Goal: Task Accomplishment & Management: Manage account settings

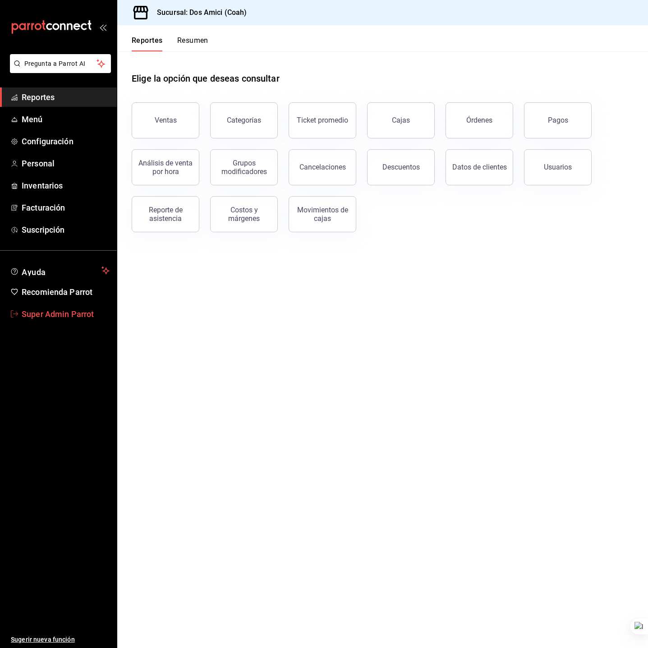
click at [74, 310] on span "Super Admin Parrot" at bounding box center [66, 314] width 88 height 12
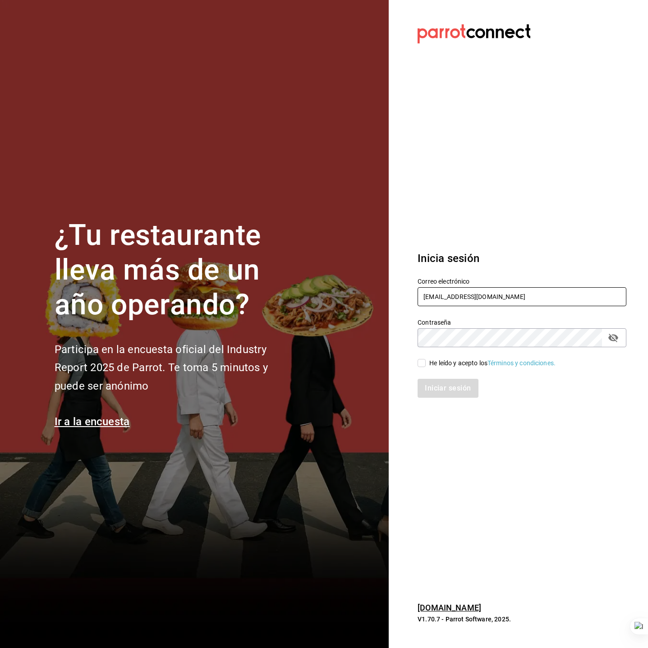
click at [502, 297] on input "dos@amici.com" at bounding box center [521, 296] width 209 height 19
paste input "loame@merida"
type input "loame@merida.com"
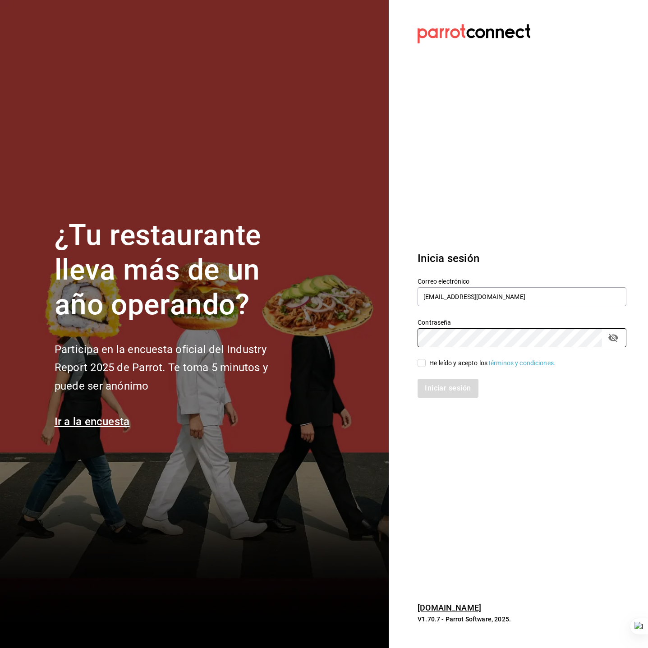
drag, startPoint x: 461, startPoint y: 361, endPoint x: 458, endPoint y: 366, distance: 5.6
click at [461, 361] on div "He leído y acepto los Términos y condiciones." at bounding box center [492, 362] width 126 height 9
click at [425, 361] on input "He leído y acepto los Términos y condiciones." at bounding box center [421, 363] width 8 height 8
checkbox input "true"
click at [454, 385] on button "Iniciar sesión" at bounding box center [447, 388] width 61 height 19
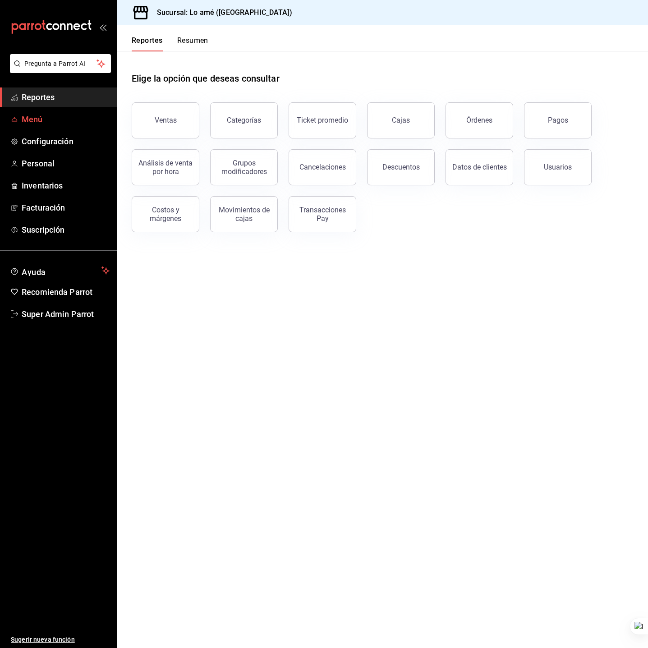
click at [32, 123] on span "Menú" at bounding box center [66, 119] width 88 height 12
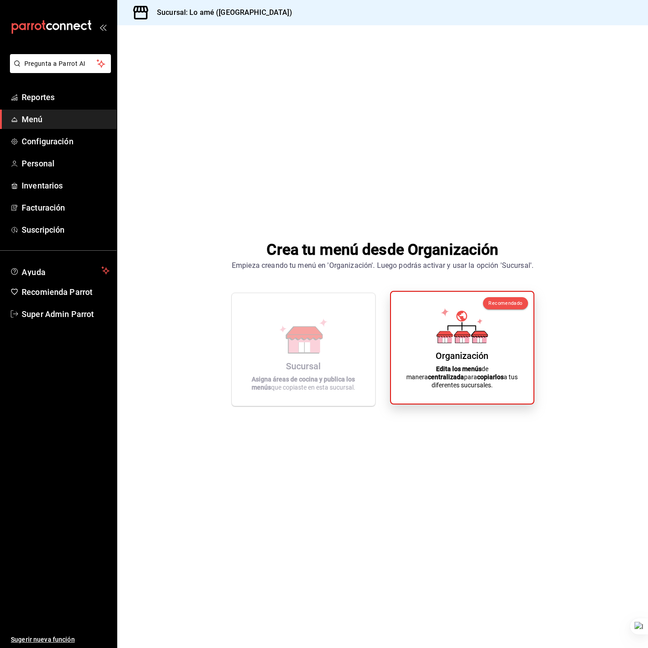
click at [426, 325] on div "Organización Edita los menús de manera centralizada para copiarlos a tus difere…" at bounding box center [462, 347] width 121 height 97
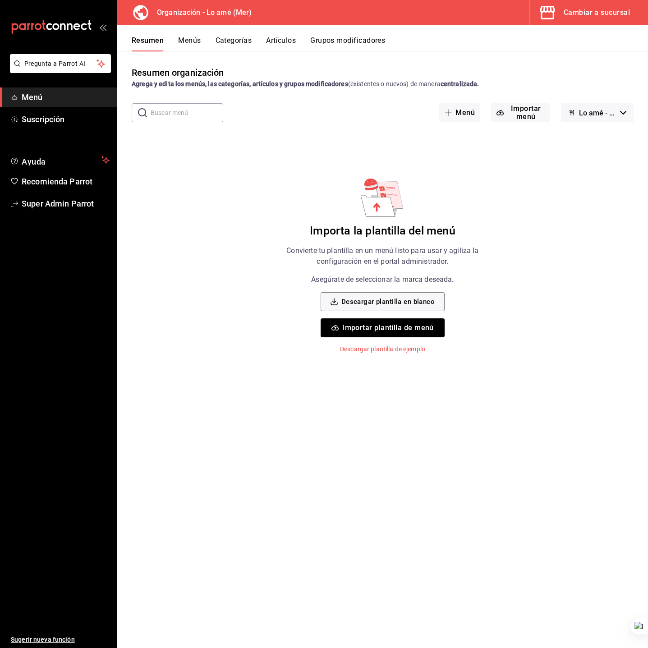
click at [597, 110] on span "Lo amé - Borrador" at bounding box center [597, 113] width 37 height 9
click at [597, 73] on div at bounding box center [324, 324] width 648 height 648
click at [607, 9] on div "Cambiar a sucursal" at bounding box center [596, 12] width 66 height 13
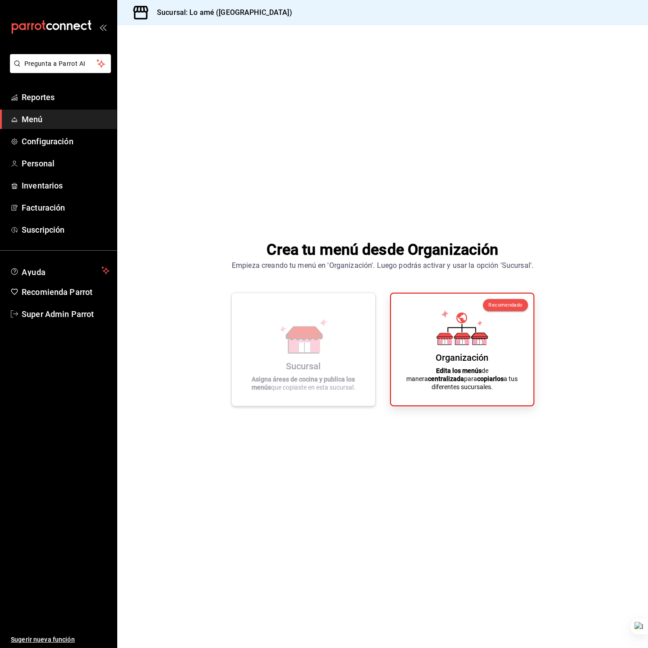
drag, startPoint x: 312, startPoint y: 295, endPoint x: 310, endPoint y: 315, distance: 20.5
click at [310, 299] on div "Sucursal Asigna áreas de cocina y publica los menús que copiaste en esta sucurs…" at bounding box center [303, 350] width 144 height 114
click at [311, 325] on icon at bounding box center [303, 335] width 51 height 35
click at [38, 317] on span "Super Admin Parrot" at bounding box center [66, 314] width 88 height 12
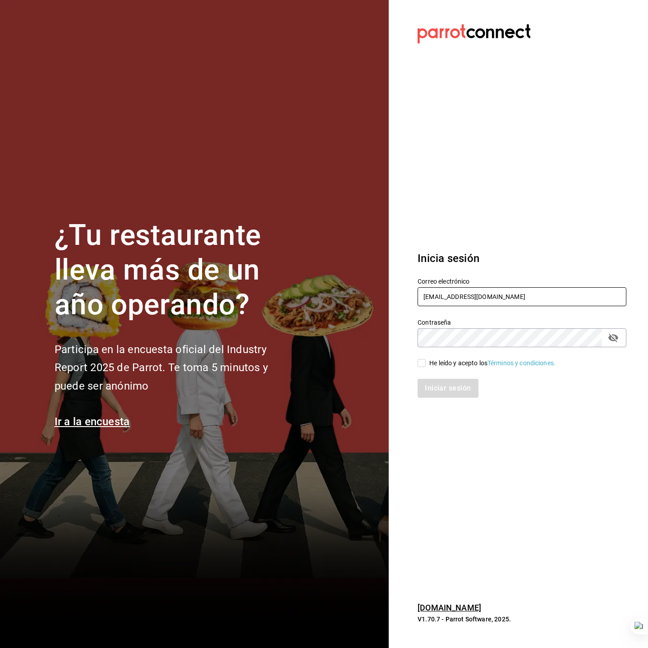
click at [469, 303] on input "[EMAIL_ADDRESS][DOMAIN_NAME]" at bounding box center [521, 296] width 209 height 19
type input "multiuser@carola.com"
click at [453, 364] on div "He leído y acepto los Términos y condiciones." at bounding box center [492, 362] width 126 height 9
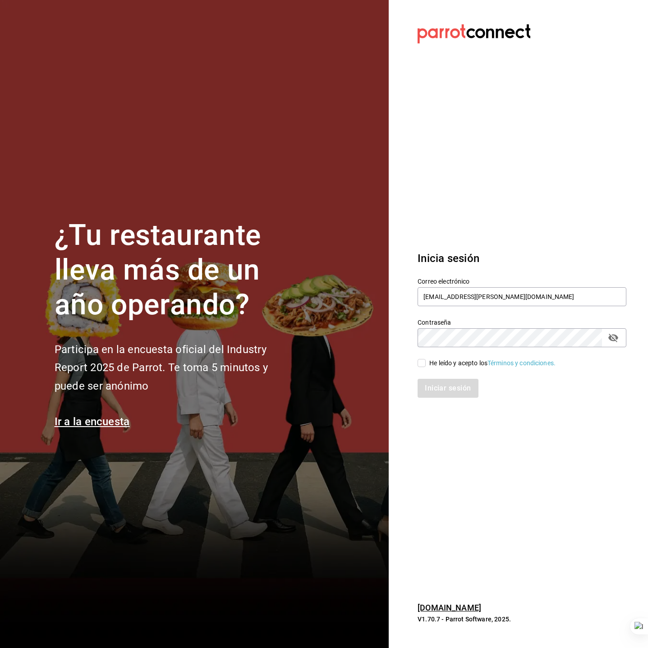
click at [425, 364] on input "He leído y acepto los Términos y condiciones." at bounding box center [421, 363] width 8 height 8
checkbox input "true"
click at [452, 392] on button "Iniciar sesión" at bounding box center [447, 388] width 61 height 19
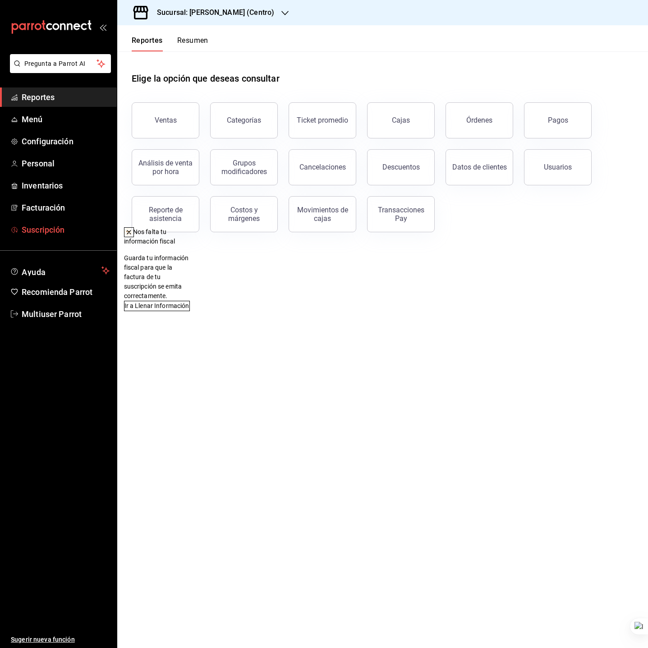
click at [65, 222] on link "Suscripción" at bounding box center [58, 229] width 117 height 19
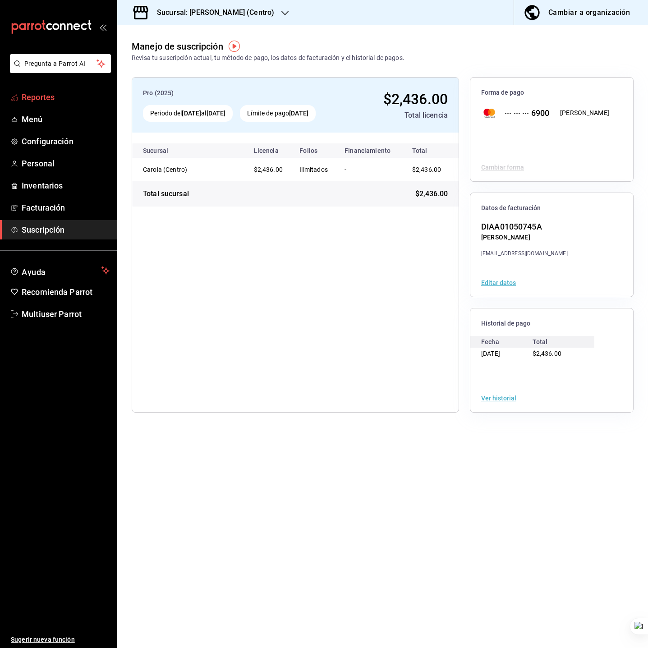
click at [64, 95] on span "Reportes" at bounding box center [66, 97] width 88 height 12
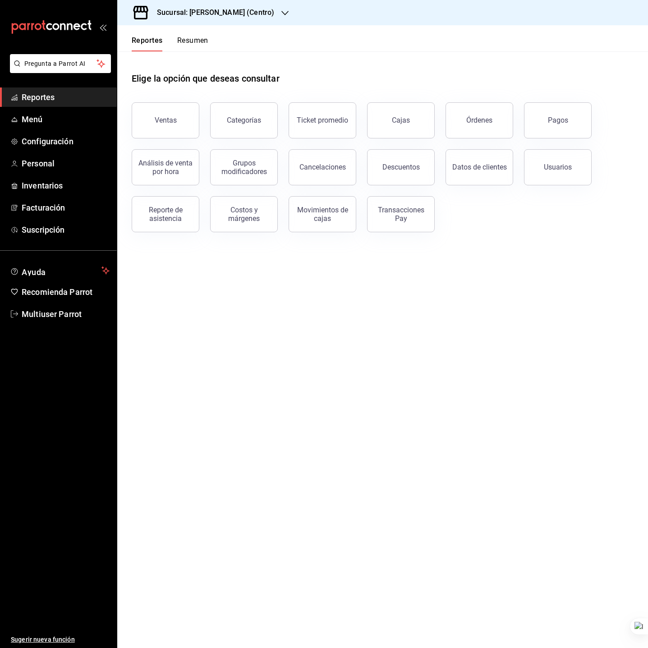
click at [398, 233] on div "Elige la opción que deseas consultar Ventas Categorías Ticket promedio Cajas Ór…" at bounding box center [382, 148] width 530 height 195
click at [400, 222] on div "Transacciones Pay" at bounding box center [401, 214] width 56 height 17
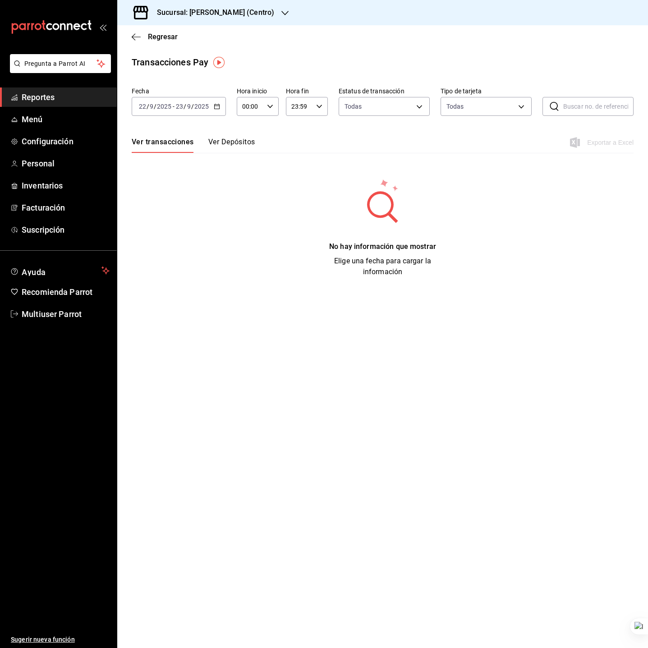
click at [168, 111] on div "2025-09-22 22 / 9 / 2025 - 2025-09-23 23 / 9 / 2025" at bounding box center [179, 106] width 94 height 19
click at [161, 214] on span "Año actual" at bounding box center [174, 214] width 70 height 9
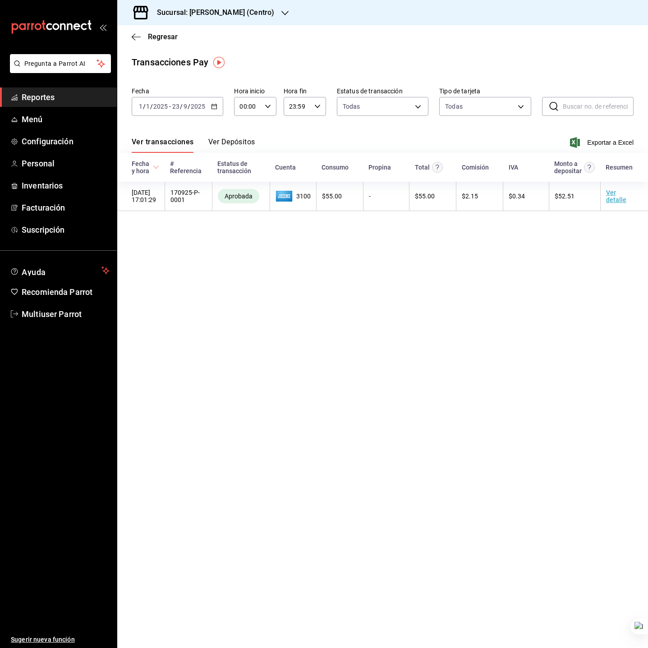
click at [322, 233] on main "Regresar Transacciones Pay Fecha 2025-01-01 1 / 1 / 2025 - 2025-09-23 23 / 9 / …" at bounding box center [382, 336] width 530 height 622
click at [72, 100] on span "Reportes" at bounding box center [66, 97] width 88 height 12
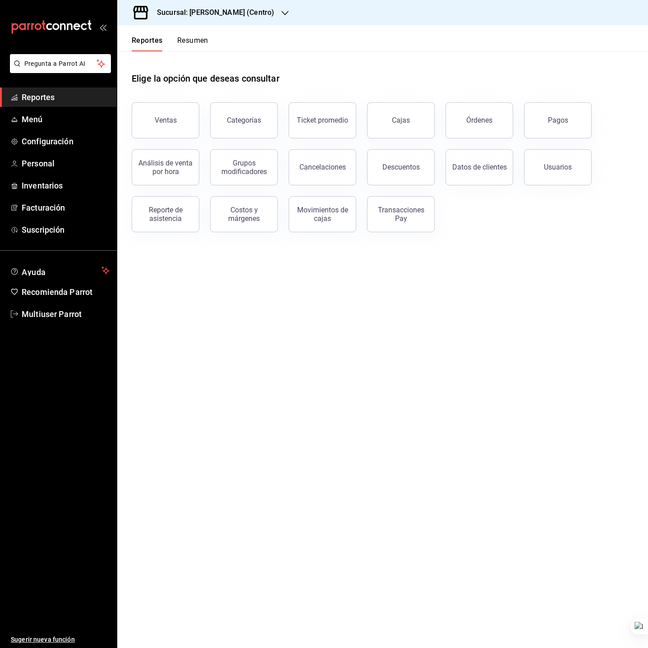
click at [521, 119] on div "Pagos" at bounding box center [552, 114] width 78 height 47
click at [491, 121] on button "Órdenes" at bounding box center [479, 120] width 68 height 36
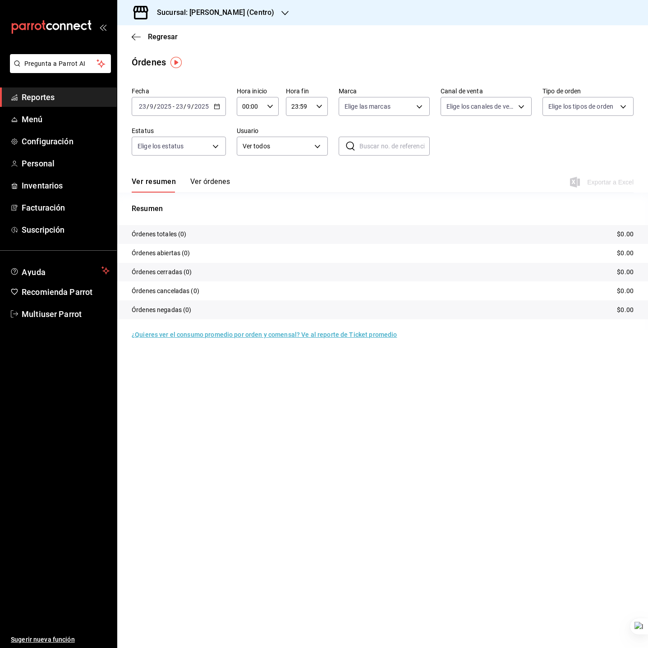
click at [181, 105] on input "23" at bounding box center [179, 106] width 8 height 7
click at [187, 217] on span "Año actual" at bounding box center [174, 214] width 70 height 9
click at [207, 14] on h3 "Sucursal: Carola (Centro)" at bounding box center [212, 12] width 124 height 11
click at [219, 48] on div "Carola (Centro)" at bounding box center [184, 39] width 135 height 20
click at [220, 11] on h3 "Sucursal: Carola (Centro)" at bounding box center [212, 12] width 124 height 11
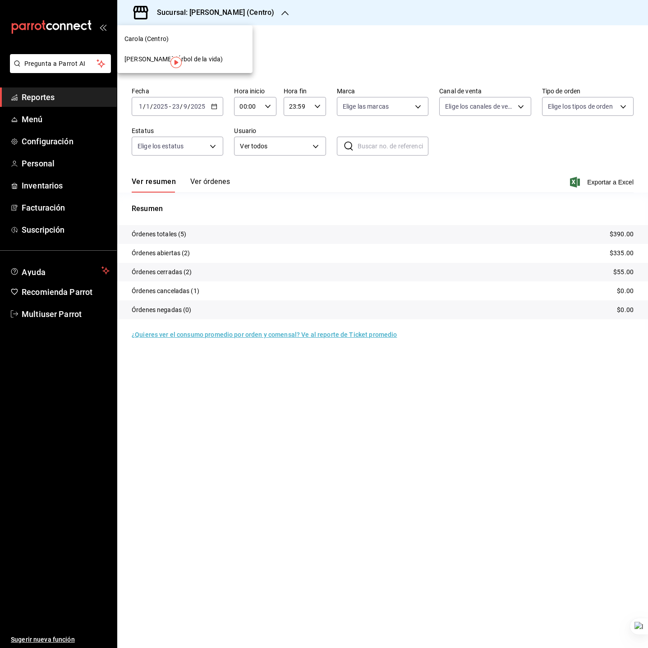
click at [222, 57] on div "Carola (Árbol de la vida)" at bounding box center [184, 59] width 121 height 9
click at [203, 110] on input "2025" at bounding box center [197, 106] width 15 height 7
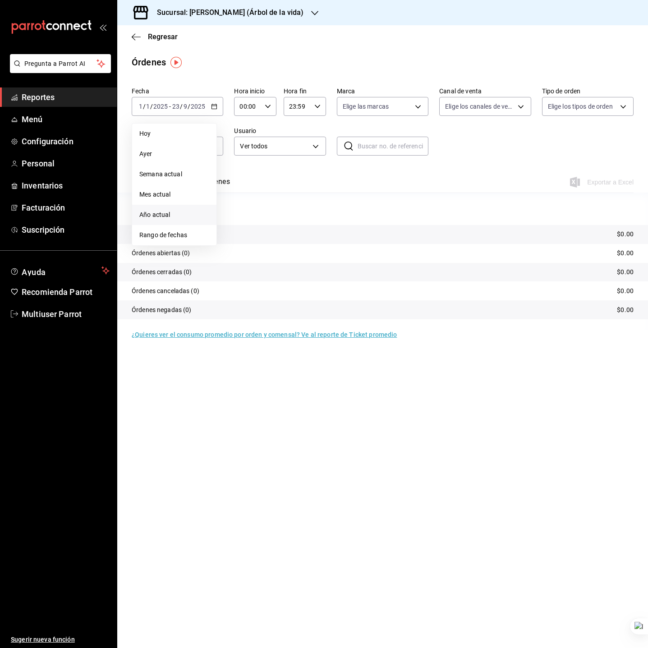
click at [174, 215] on span "Año actual" at bounding box center [174, 214] width 70 height 9
click at [261, 216] on div "Resumen Órdenes totales (0) $0.00 Órdenes abiertas (0) $0.00 Órdenes cerradas (…" at bounding box center [382, 266] width 530 height 127
click at [73, 315] on span "Multiuser Parrot" at bounding box center [66, 314] width 88 height 12
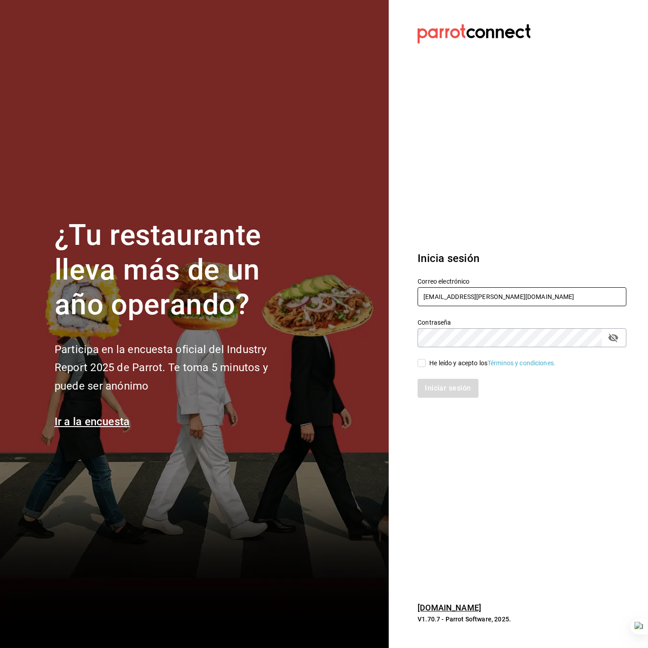
click at [447, 303] on input "multiuser@carola.com" at bounding box center [521, 296] width 209 height 19
type input "italdo@cafe.com"
click at [441, 362] on div "He leído y acepto los Términos y condiciones." at bounding box center [492, 362] width 126 height 9
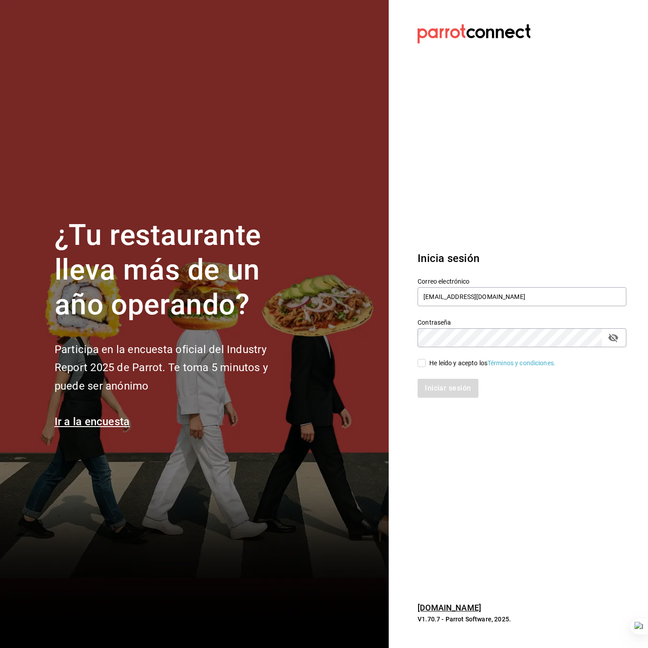
click at [425, 362] on input "He leído y acepto los Términos y condiciones." at bounding box center [421, 363] width 8 height 8
checkbox input "true"
click at [443, 385] on button "Iniciar sesión" at bounding box center [447, 388] width 61 height 19
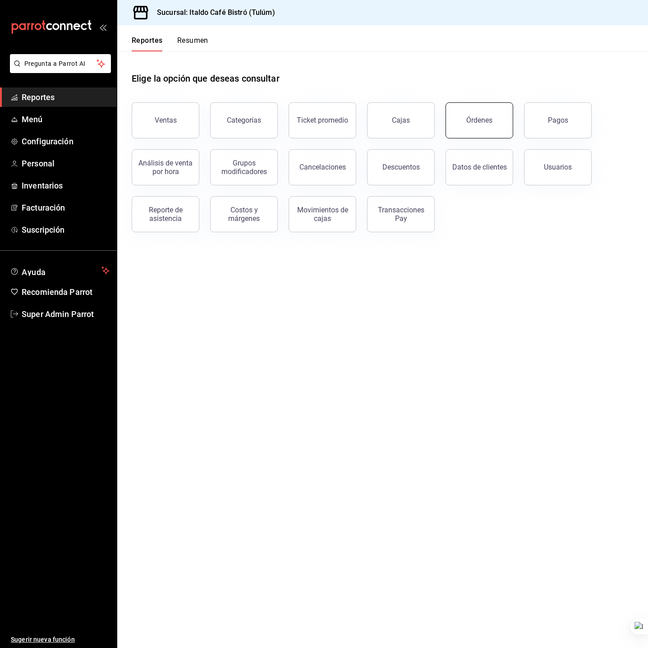
click at [464, 125] on button "Órdenes" at bounding box center [479, 120] width 68 height 36
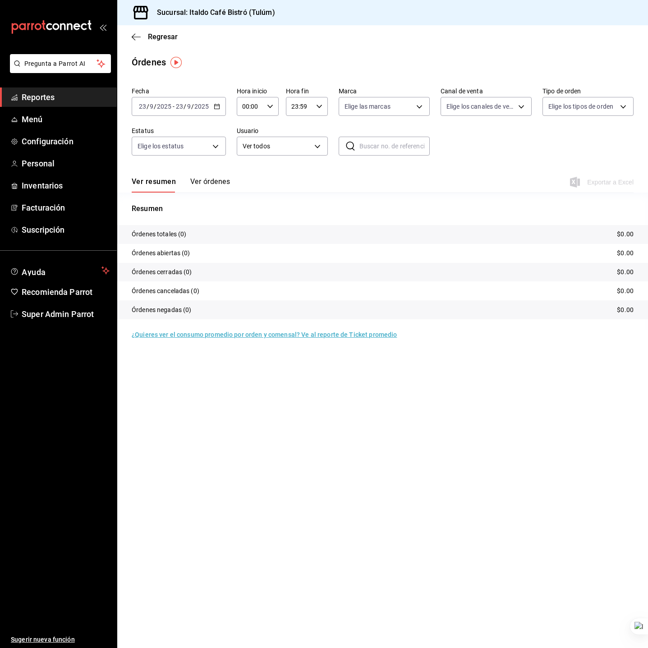
click at [185, 104] on span "/" at bounding box center [184, 106] width 3 height 7
click at [176, 210] on span "Año actual" at bounding box center [174, 214] width 70 height 9
click at [186, 234] on p "Órdenes totales (12)" at bounding box center [161, 233] width 59 height 9
click at [230, 239] on tr "Órdenes totales (12) $585.00" at bounding box center [382, 234] width 530 height 19
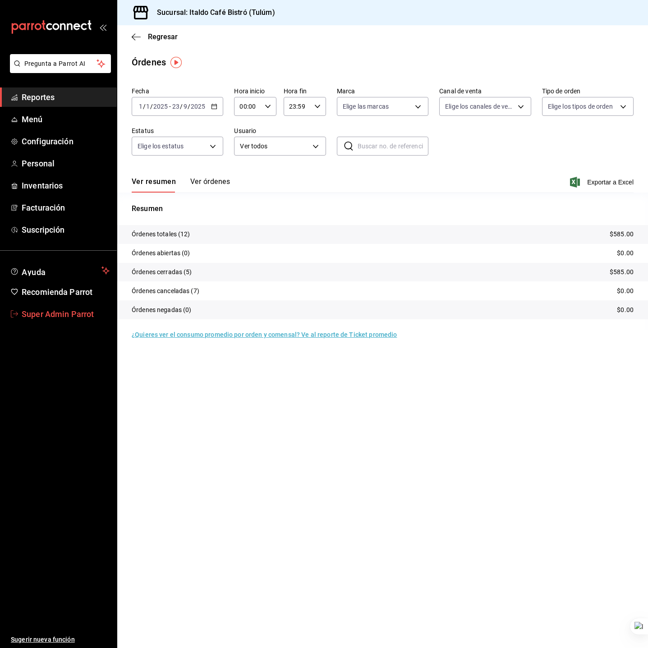
click at [91, 318] on span "Super Admin Parrot" at bounding box center [66, 314] width 88 height 12
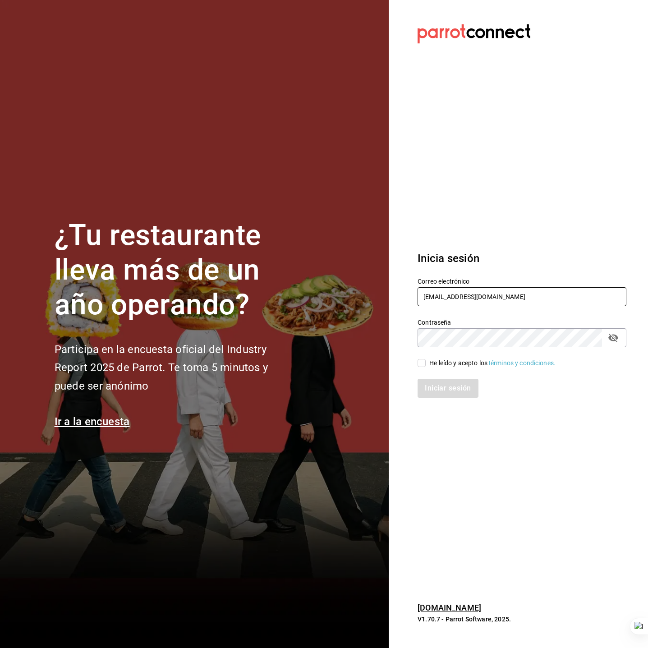
click at [490, 293] on input "italdo@cafe.com" at bounding box center [521, 296] width 209 height 19
type input "lacabana@edomex.com"
click at [443, 364] on div "He leído y acepto los Términos y condiciones." at bounding box center [492, 362] width 126 height 9
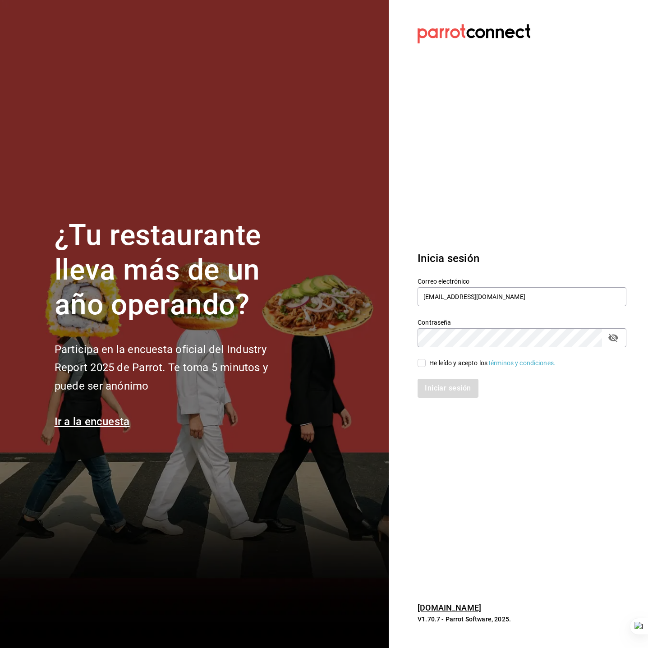
click at [425, 364] on input "He leído y acepto los Términos y condiciones." at bounding box center [421, 363] width 8 height 8
checkbox input "true"
click at [450, 387] on button "Iniciar sesión" at bounding box center [447, 388] width 61 height 19
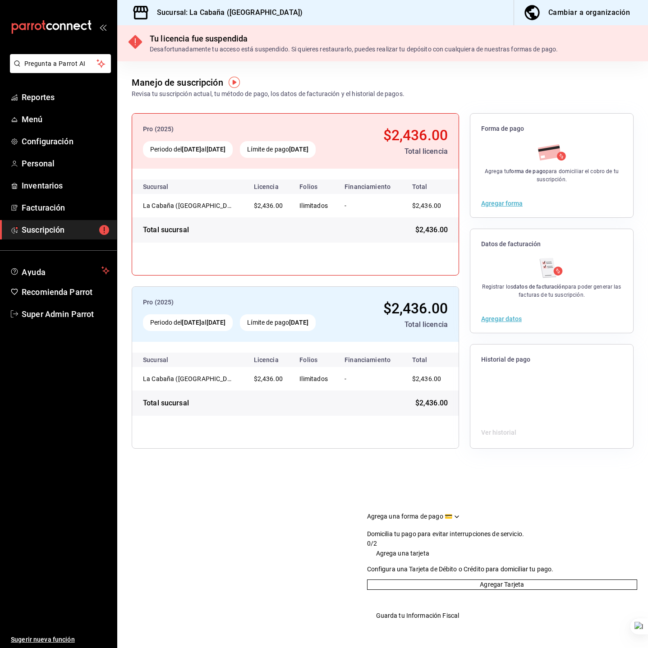
click at [246, 501] on main "Manejo de suscripción Revisa tu suscripción actual, tu método de pago, los dato…" at bounding box center [382, 354] width 530 height 586
drag, startPoint x: 59, startPoint y: 310, endPoint x: 71, endPoint y: 302, distance: 13.9
click at [59, 310] on span "Super Admin Parrot" at bounding box center [66, 314] width 88 height 12
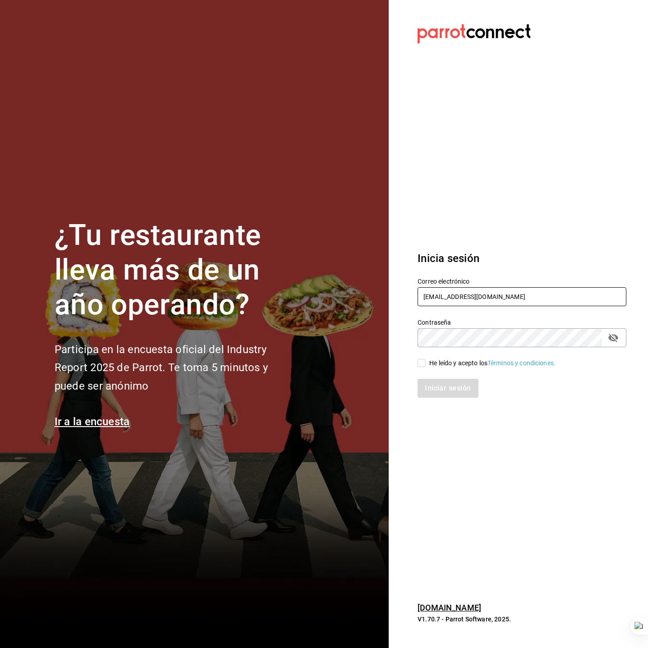
click at [539, 294] on input "[EMAIL_ADDRESS][DOMAIN_NAME]" at bounding box center [521, 296] width 209 height 19
type input "[EMAIL_ADDRESS][DOMAIN_NAME]"
click at [440, 368] on div "Iniciar sesión" at bounding box center [516, 383] width 219 height 30
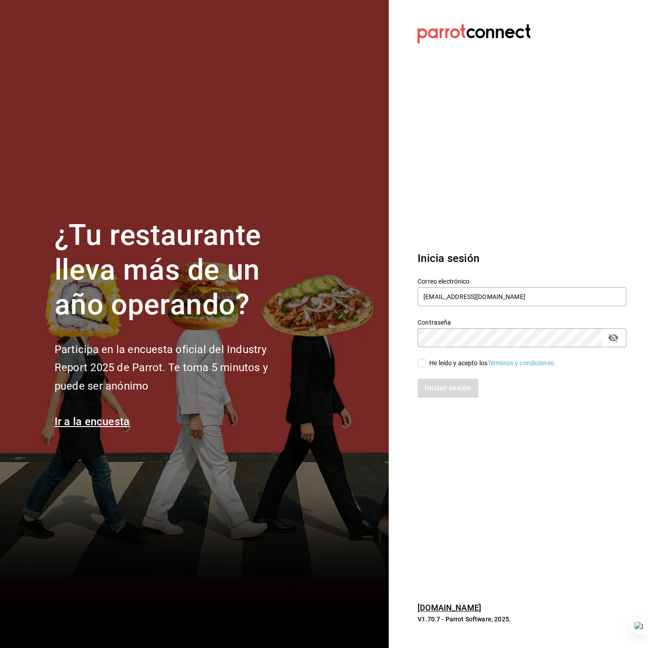
click at [441, 364] on div "He leído y acepto los Términos y condiciones." at bounding box center [492, 362] width 126 height 9
click at [425, 364] on input "He leído y acepto los Términos y condiciones." at bounding box center [421, 363] width 8 height 8
checkbox input "true"
click at [445, 385] on button "Iniciar sesión" at bounding box center [447, 388] width 61 height 19
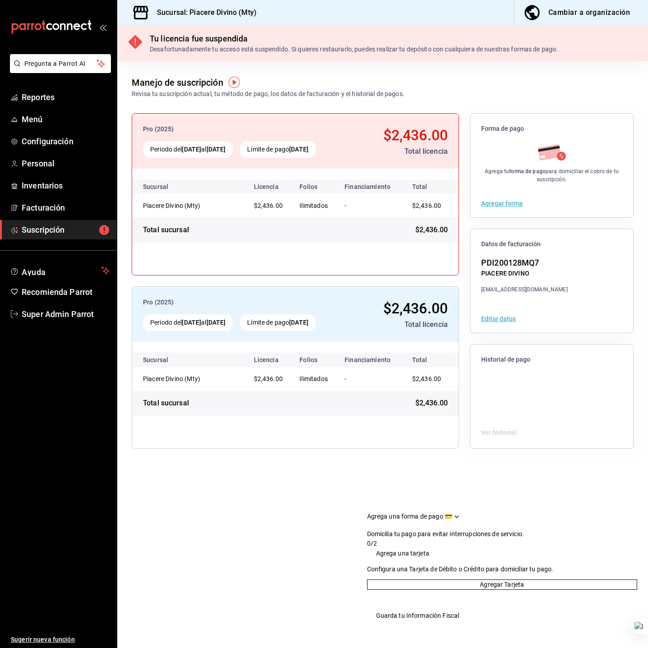
click at [288, 517] on main "Manejo de suscripción Revisa tu suscripción actual, tu método de pago, los dato…" at bounding box center [382, 354] width 530 height 586
